Goal: Information Seeking & Learning: Learn about a topic

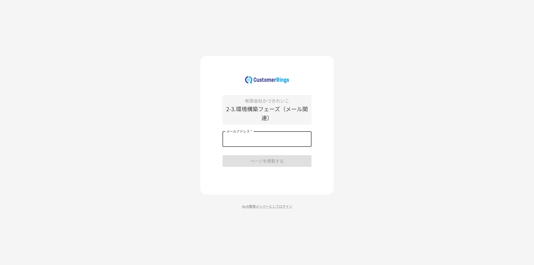
click at [240, 141] on input "メールアドレス   *" at bounding box center [267, 139] width 89 height 16
type input "*"
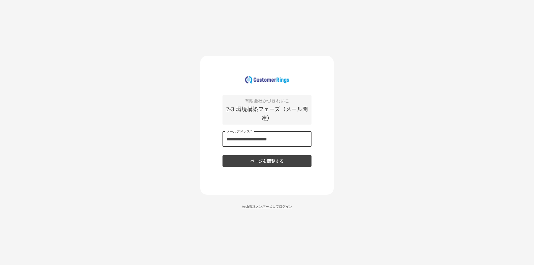
type input "**********"
click at [223, 155] on button "ページを閲覧する" at bounding box center [267, 161] width 89 height 12
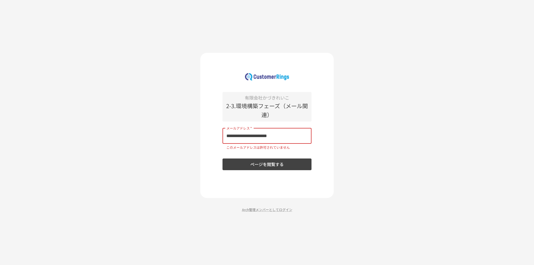
click at [269, 166] on button "ページを閲覧する" at bounding box center [267, 165] width 89 height 12
click at [268, 211] on p "Arch管理メンバーとしてログイン" at bounding box center [267, 209] width 134 height 5
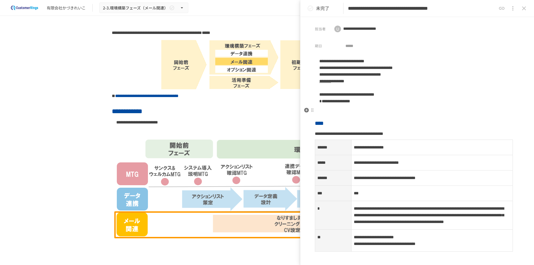
click at [416, 108] on p at bounding box center [417, 110] width 205 height 7
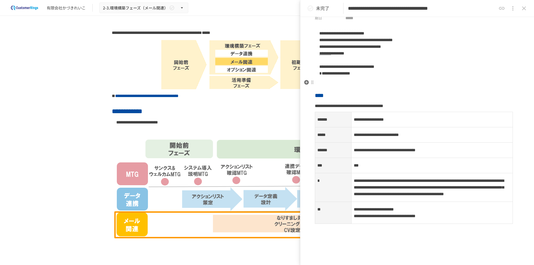
click at [377, 85] on p at bounding box center [417, 82] width 205 height 7
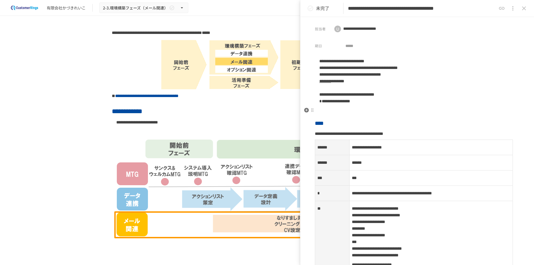
click at [456, 111] on p at bounding box center [417, 110] width 205 height 7
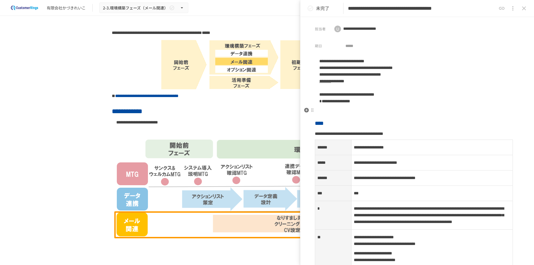
click at [415, 113] on p at bounding box center [417, 110] width 205 height 7
click at [418, 114] on p at bounding box center [417, 110] width 205 height 7
click at [389, 112] on p at bounding box center [417, 110] width 205 height 7
click at [402, 112] on p at bounding box center [417, 110] width 205 height 7
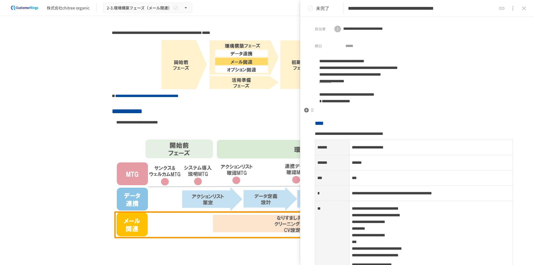
click at [451, 111] on p at bounding box center [417, 110] width 205 height 7
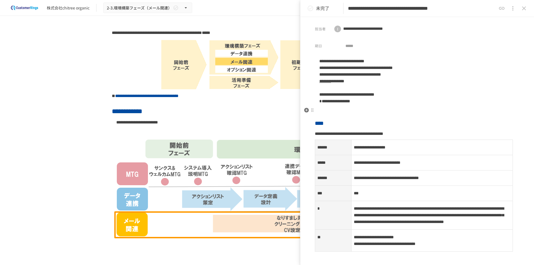
click at [433, 112] on p at bounding box center [417, 110] width 205 height 7
click at [447, 113] on p at bounding box center [417, 110] width 205 height 7
